Goal: Task Accomplishment & Management: Use online tool/utility

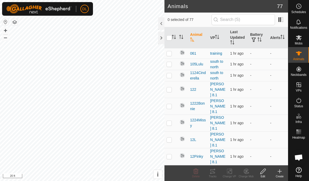
scroll to position [272, 0]
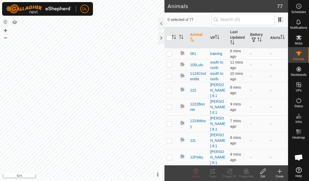
scroll to position [272, 0]
checkbox input "true"
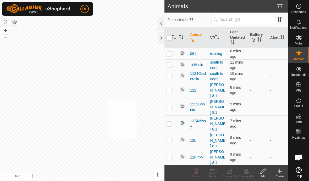
checkbox input "true"
click at [211, 171] on icon at bounding box center [213, 172] width 5 height 4
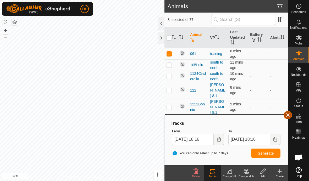
click at [288, 113] on button "button" at bounding box center [288, 115] width 8 height 8
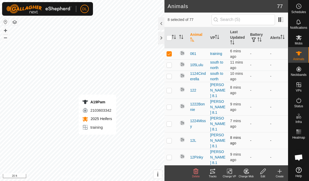
checkbox input "false"
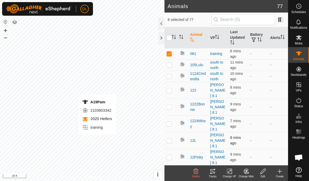
checkbox input "false"
checkbox input "true"
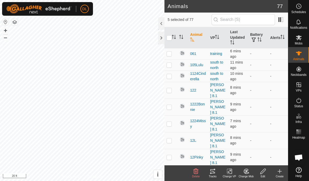
checkbox input "true"
click at [214, 176] on div "Tracks" at bounding box center [212, 177] width 17 height 4
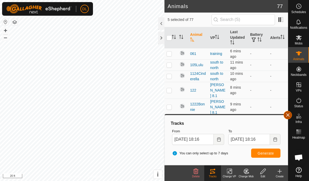
click at [285, 117] on button "button" at bounding box center [288, 115] width 8 height 8
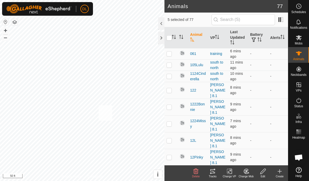
checkbox input "true"
checkbox input "false"
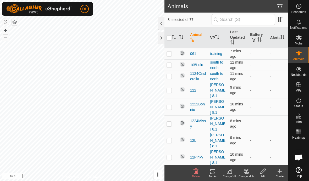
checkbox input "false"
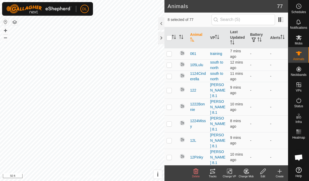
checkbox input "false"
checkbox input "true"
click at [212, 175] on div "Tracks" at bounding box center [212, 177] width 17 height 4
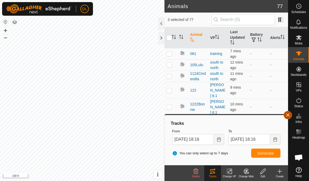
click at [288, 115] on button "button" at bounding box center [288, 115] width 8 height 8
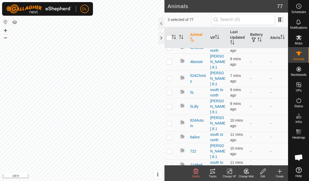
scroll to position [751, 0]
